Goal: Find specific page/section: Find specific page/section

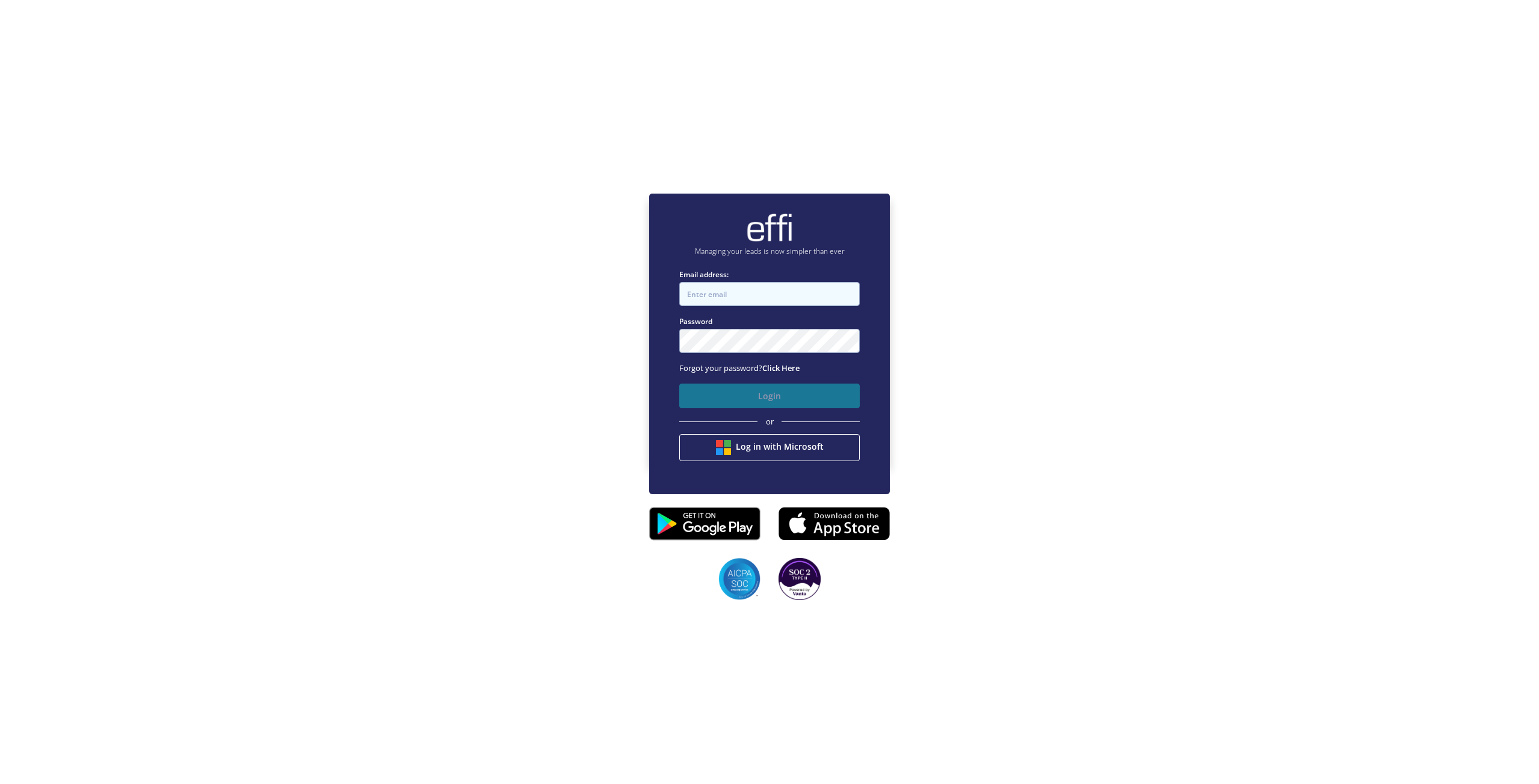
type input "john@newcastlefinancebrokers.com.au"
click at [803, 399] on button "Login" at bounding box center [770, 396] width 181 height 25
